Goal: Find contact information: Find contact information

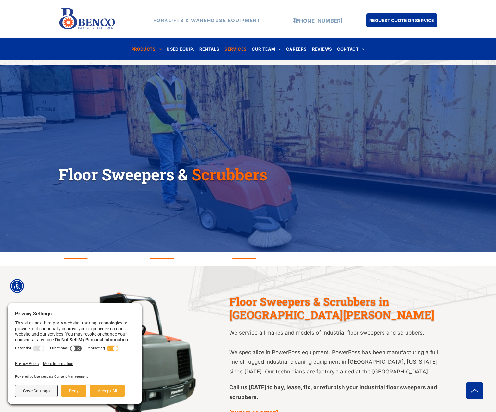
click at [239, 49] on span "SERVICES" at bounding box center [235, 49] width 22 height 9
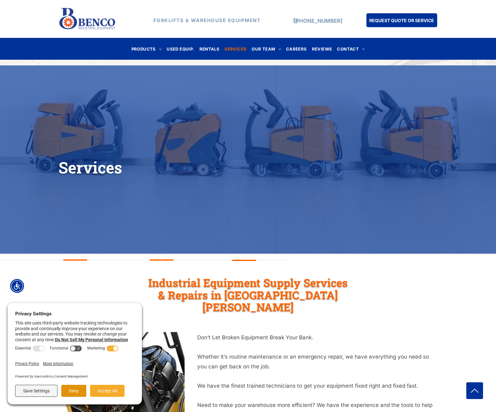
click at [74, 389] on button "Deny" at bounding box center [73, 391] width 25 height 12
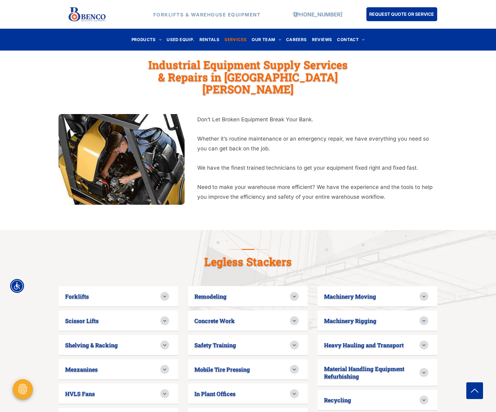
scroll to position [221, 0]
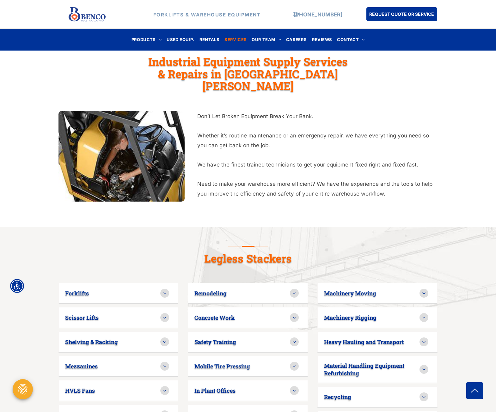
click at [348, 213] on div "Don’t Let Broken Equipment Break Your Bank. Whether it’s routine maintenance or…" at bounding box center [248, 161] width 496 height 132
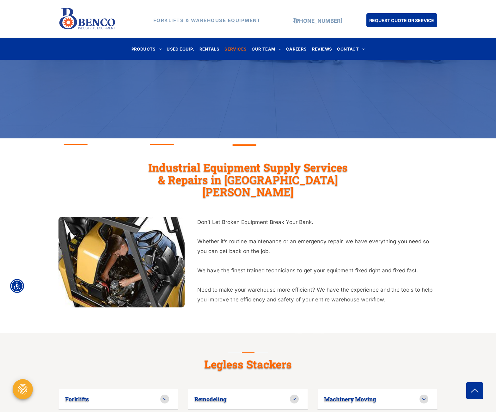
scroll to position [0, 0]
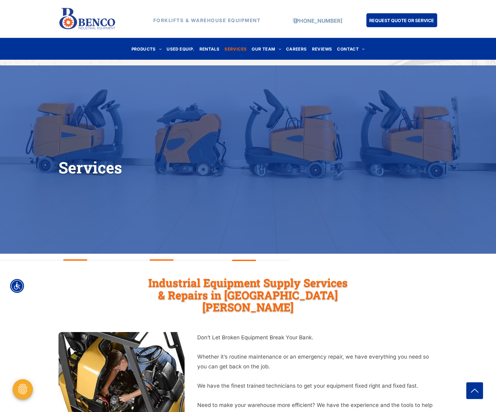
click at [226, 165] on h1 "Services" at bounding box center [243, 167] width 370 height 21
drag, startPoint x: 344, startPoint y: 21, endPoint x: 295, endPoint y: 24, distance: 49.1
click at [295, 24] on div "FORKLIFTS & WAREHOUSE EQUIPMENT (888) 946-8236 REQUEST QUOTE OR SERVICE" at bounding box center [247, 18] width 379 height 27
copy div "[PHONE_NUMBER]"
click at [371, 135] on div "Services" at bounding box center [248, 160] width 496 height 138
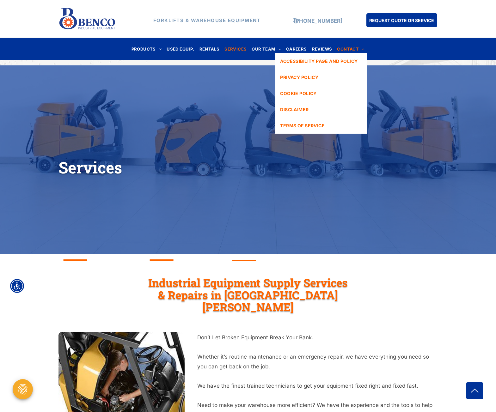
click at [345, 47] on span "CONTACT" at bounding box center [350, 49] width 27 height 9
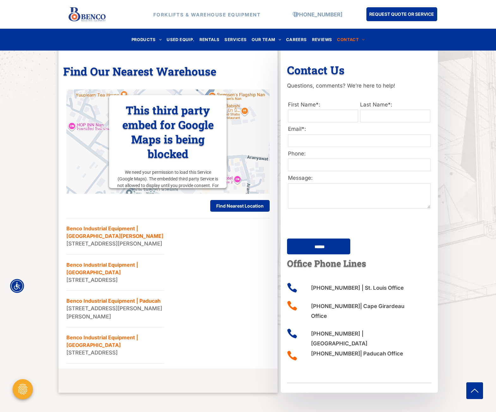
scroll to position [244, 0]
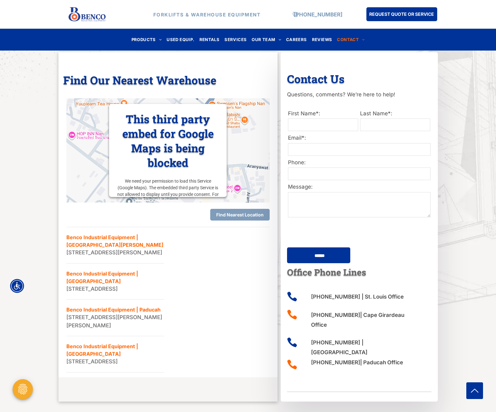
click at [234, 213] on span "Find Nearest Location" at bounding box center [239, 214] width 47 height 5
click at [243, 216] on span "Find Nearest Location" at bounding box center [239, 214] width 47 height 5
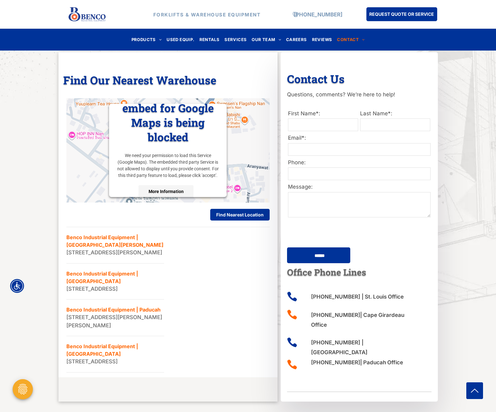
scroll to position [37, 0]
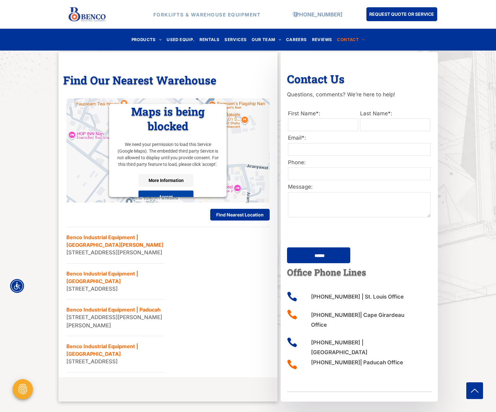
click at [242, 147] on img at bounding box center [168, 150] width 204 height 104
drag, startPoint x: 65, startPoint y: 379, endPoint x: 135, endPoint y: 387, distance: 70.4
click at [135, 373] on div "LIST MAP This third party embed for Google Maps is being blocked We need your p…" at bounding box center [168, 231] width 210 height 282
copy li "Benco Industrial Equipment | West Plains 1617 US-63, West Plains, MO 65775, Uni…"
drag, startPoint x: 73, startPoint y: 297, endPoint x: 143, endPoint y: 307, distance: 71.5
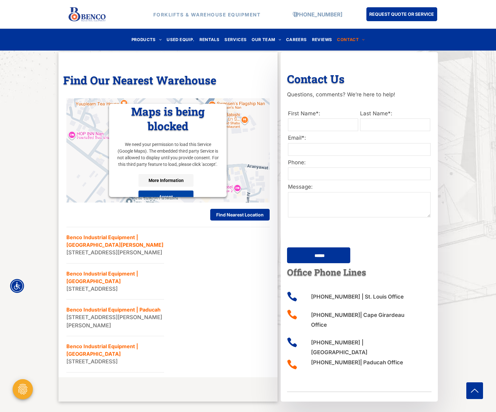
click at [143, 307] on div "LIST MAP This third party embed for Google Maps is being blocked We need your p…" at bounding box center [168, 231] width 210 height 282
copy li "Benco Industrial Equipment | Cape Girardeau 1000 N High St, Jackson, MO 63755, …"
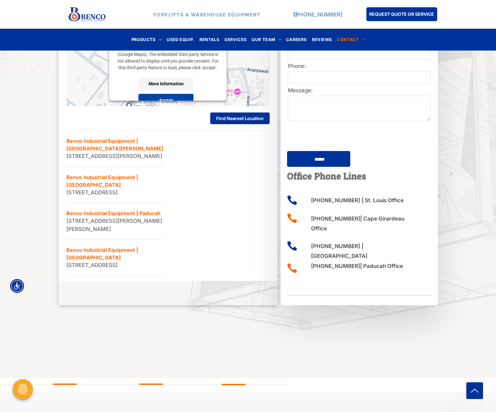
scroll to position [402, 0]
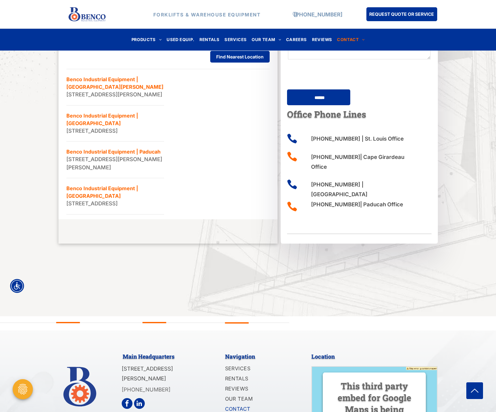
click at [220, 157] on ul "Benco Industrial Equipment | St. Louis 1140 Mid Rivers Industrial Dr, St Peters…" at bounding box center [168, 142] width 204 height 146
click at [98, 205] on li "Benco Industrial Equipment | West Plains 1617 US-63, West Plains, MO 65775, Uni…" at bounding box center [115, 196] width 98 height 36
click at [122, 215] on li "Benco Industrial Equipment | West Plains 1617 US-63, West Plains, MO 65775, Uni…" at bounding box center [115, 196] width 98 height 36
click at [82, 215] on li "Benco Industrial Equipment | West Plains 1617 US-63, West Plains, MO 65775, Uni…" at bounding box center [115, 196] width 98 height 36
click at [69, 204] on li "Benco Industrial Equipment | West Plains 1617 US-63, West Plains, MO 65775, Uni…" at bounding box center [115, 196] width 98 height 36
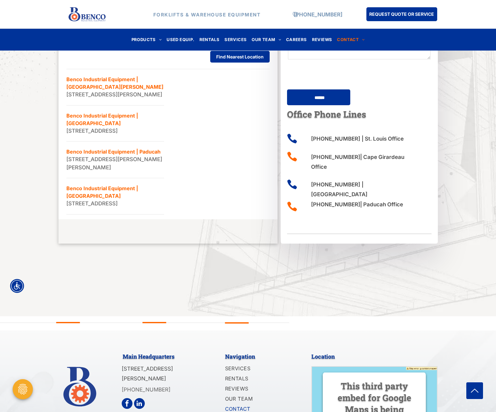
drag, startPoint x: 143, startPoint y: 229, endPoint x: 68, endPoint y: 195, distance: 82.2
click at [64, 202] on div "LIST MAP This third party embed for Google Maps is being blocked We need your p…" at bounding box center [168, 73] width 210 height 282
copy li "Benco Industrial Equipment | West Plains 1617 US-63, West Plains, MO 65775, Uni…"
click at [234, 215] on ul "Benco Industrial Equipment | St. Louis 1140 Mid Rivers Industrial Dr, St Peters…" at bounding box center [168, 142] width 204 height 146
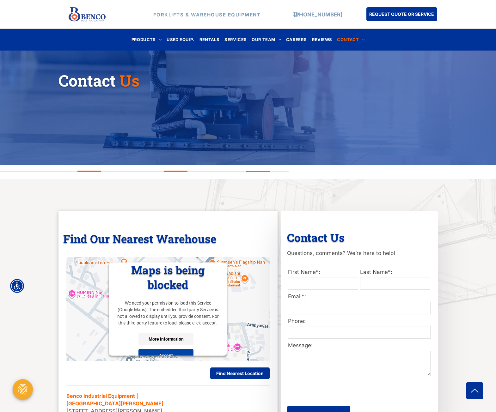
scroll to position [0, 0]
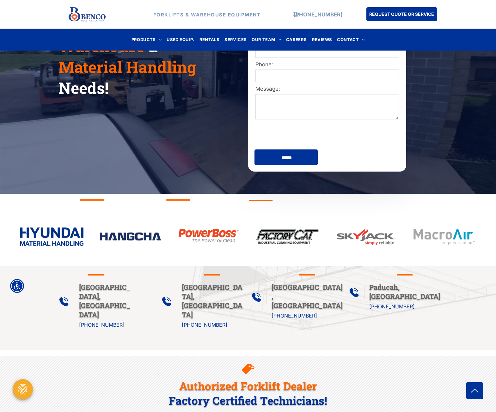
scroll to position [348, 0]
